Goal: Information Seeking & Learning: Learn about a topic

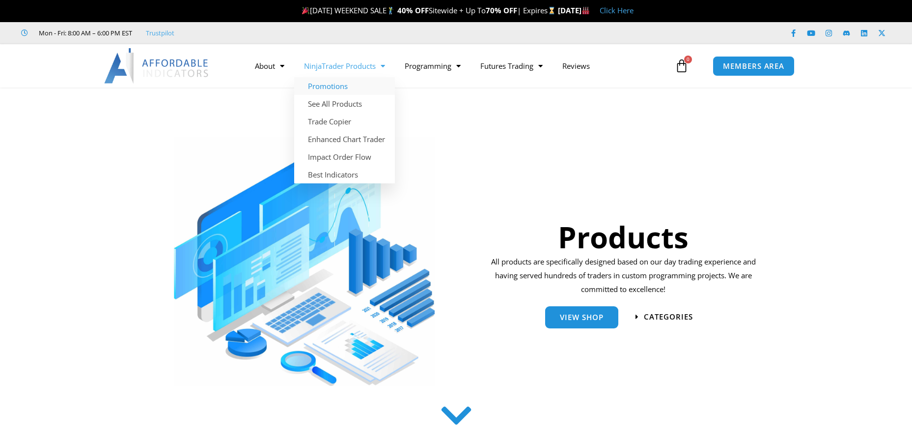
click at [317, 90] on link "Promotions" at bounding box center [344, 86] width 101 height 18
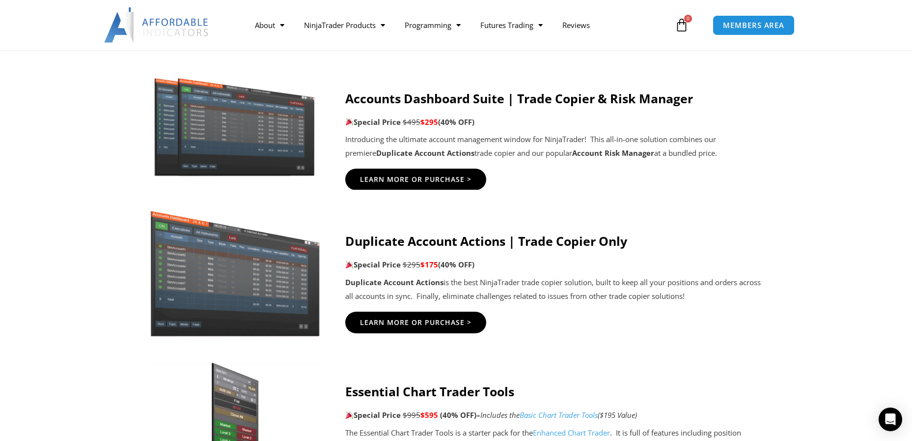
scroll to position [491, 0]
